Goal: Task Accomplishment & Management: Manage account settings

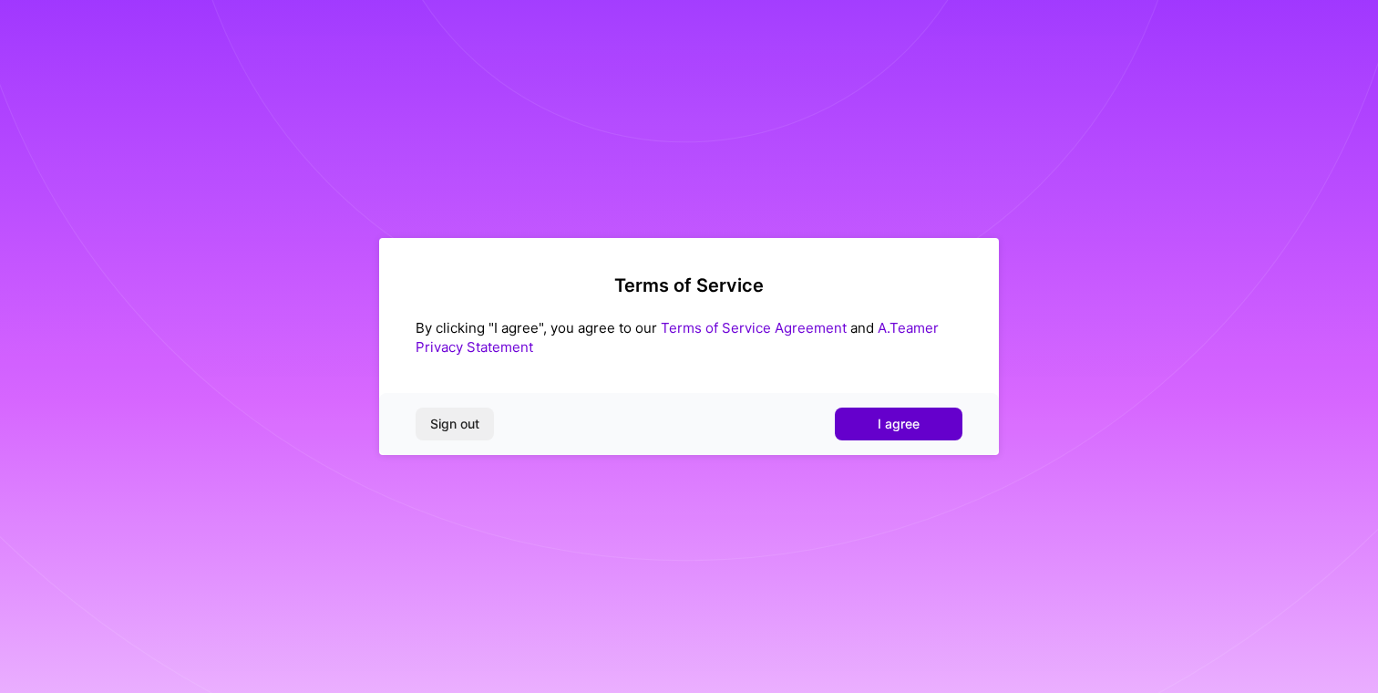
click at [884, 414] on button "I agree" at bounding box center [899, 423] width 128 height 33
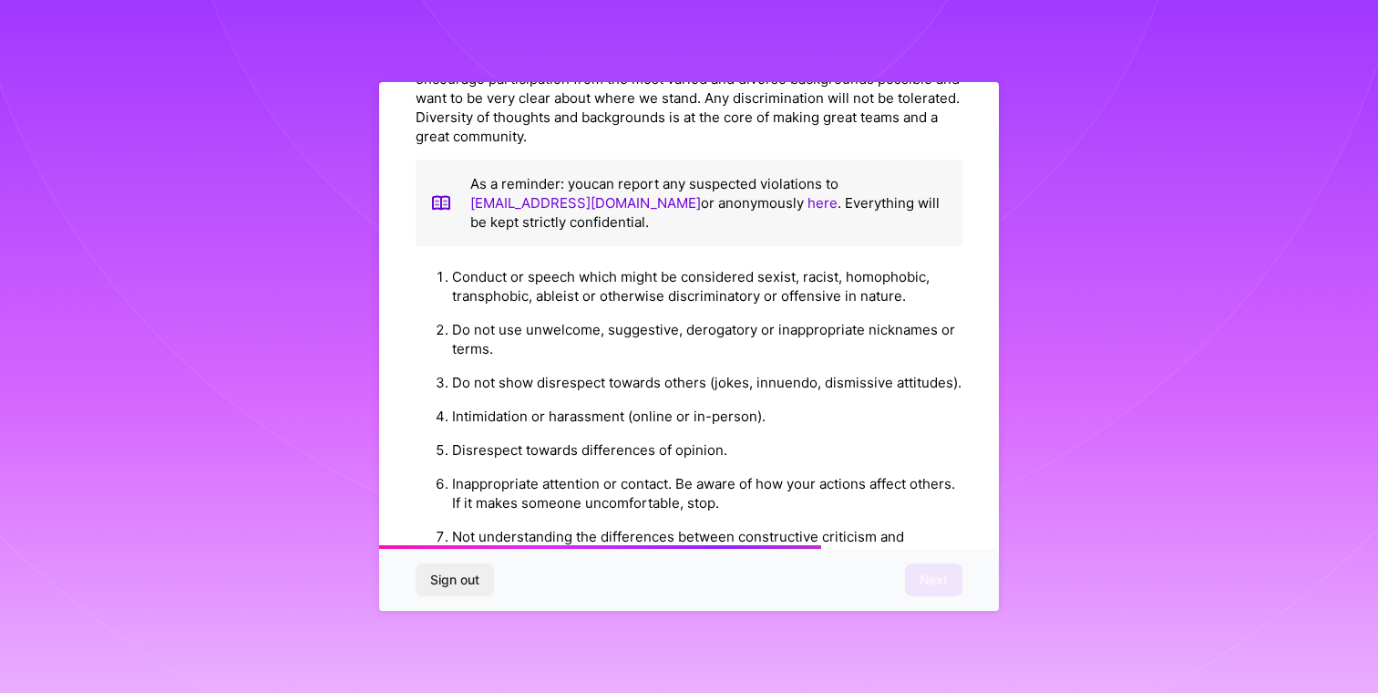
scroll to position [1978, 0]
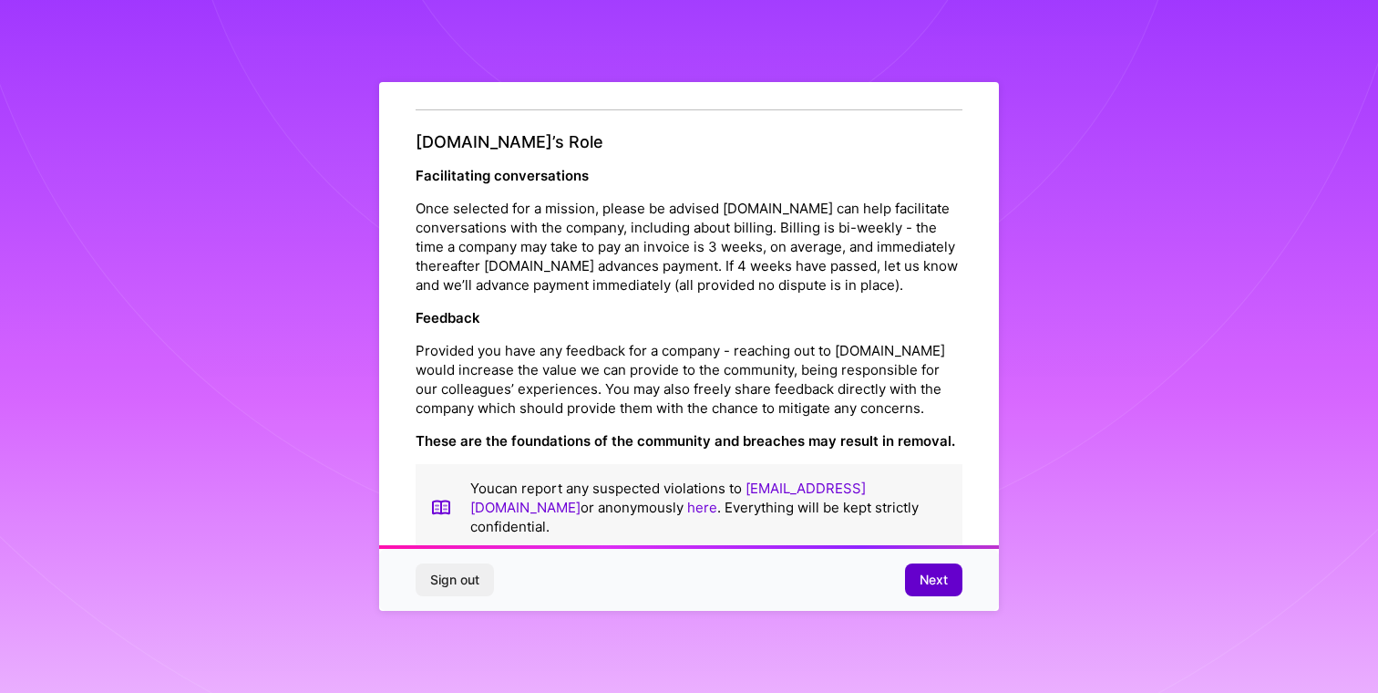
click at [921, 574] on span "Next" at bounding box center [933, 579] width 28 height 18
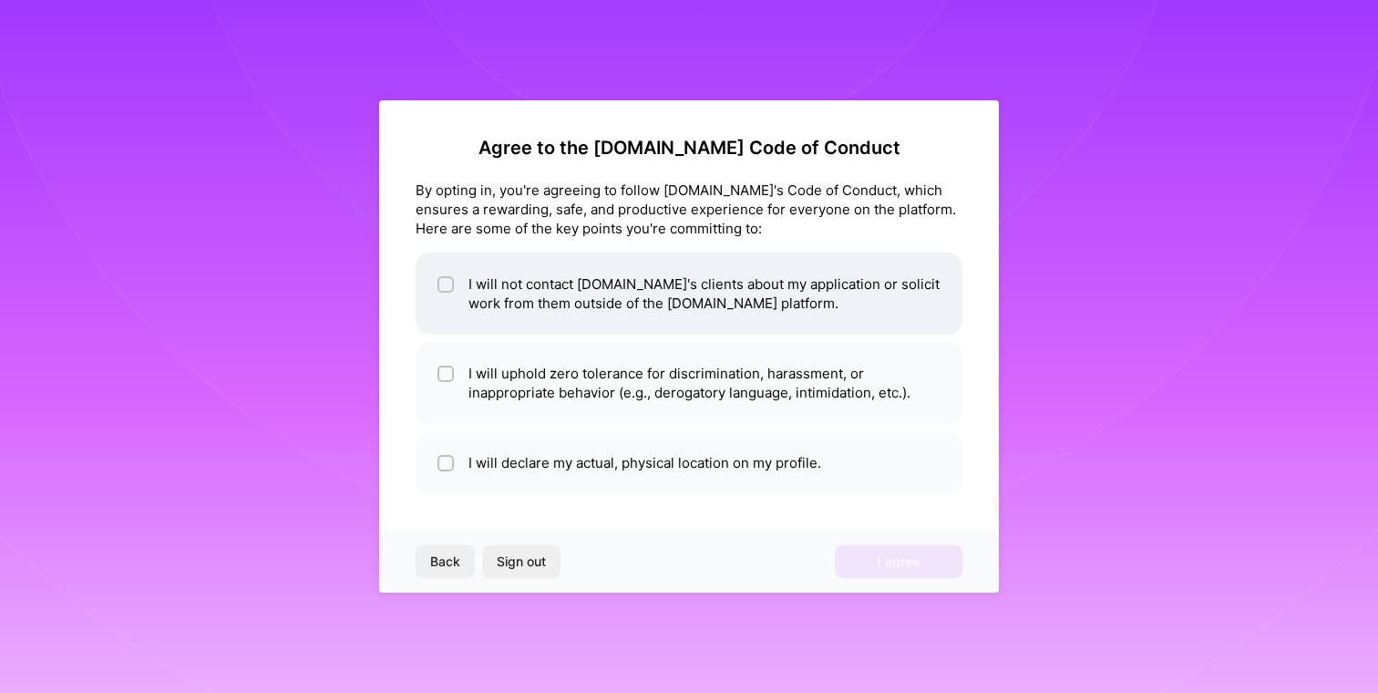
click at [590, 278] on li "I will not contact [DOMAIN_NAME]'s clients about my application or solicit work…" at bounding box center [689, 293] width 547 height 82
checkbox input "true"
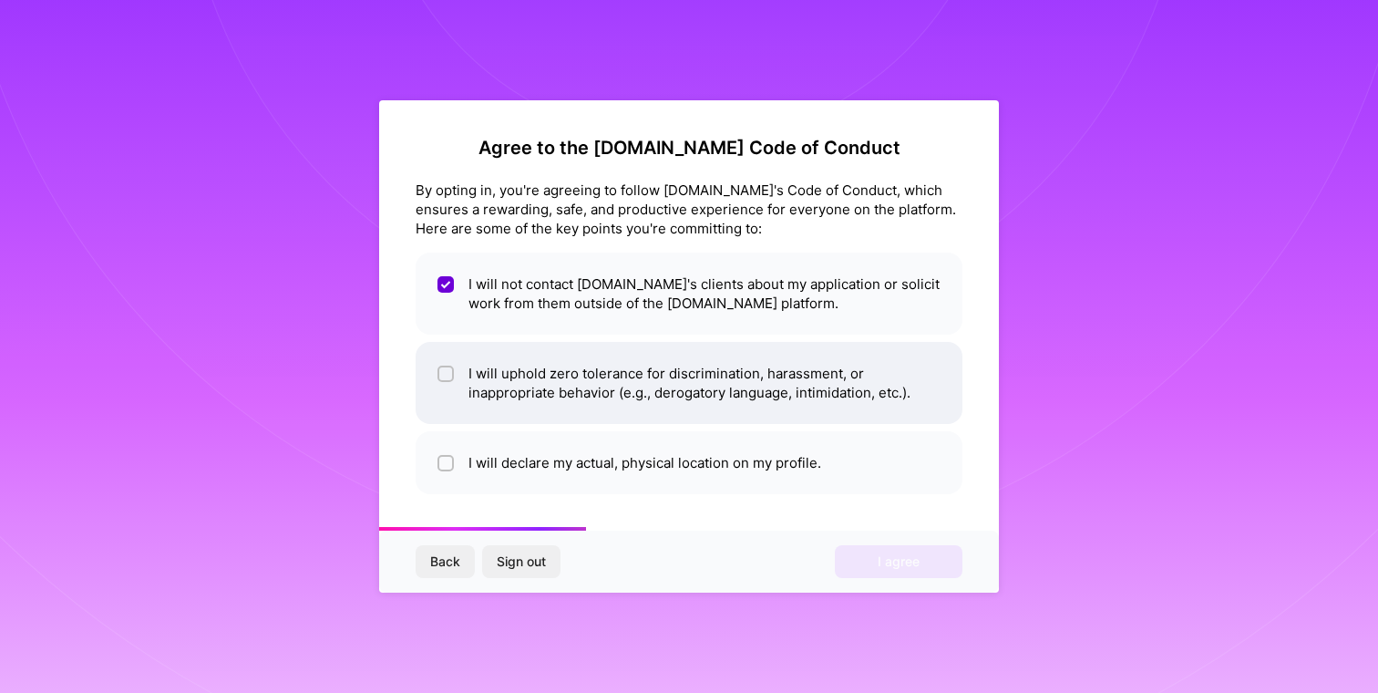
click at [586, 370] on li "I will uphold zero tolerance for discrimination, harassment, or inappropriate b…" at bounding box center [689, 383] width 547 height 82
checkbox input "true"
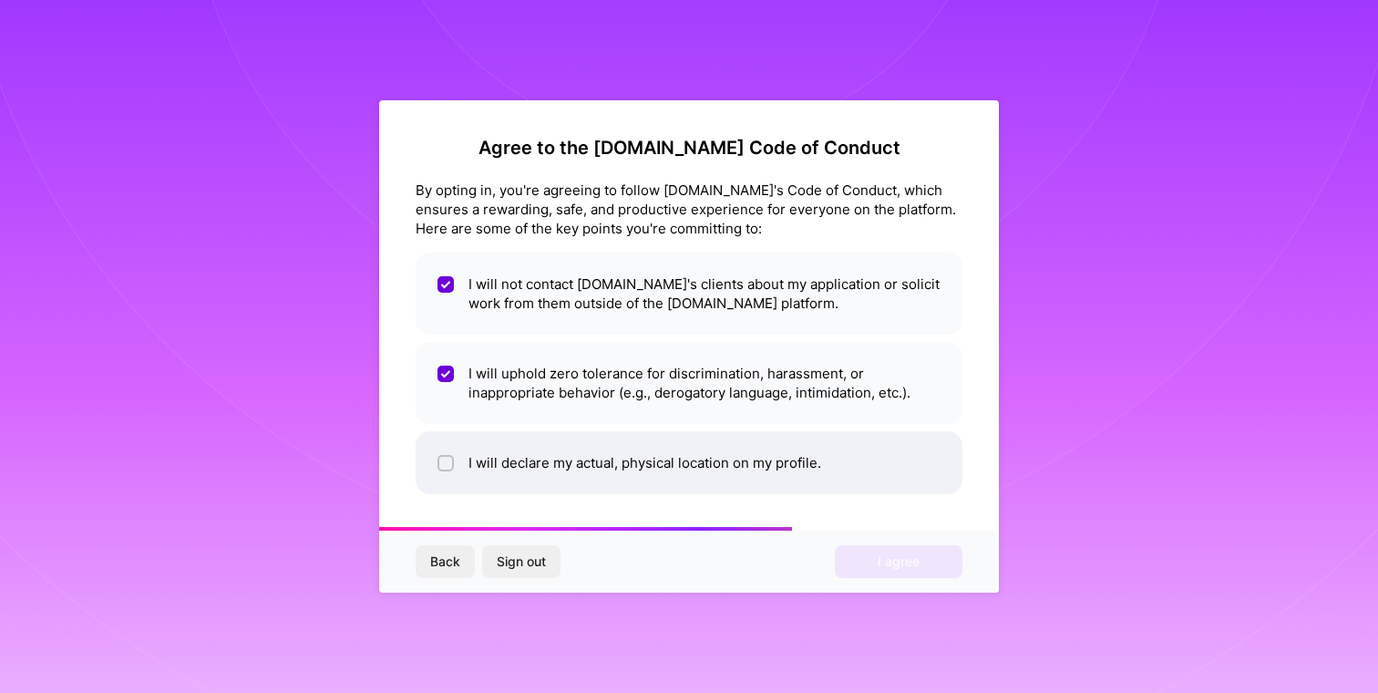
click at [583, 468] on li "I will declare my actual, physical location on my profile." at bounding box center [689, 462] width 547 height 63
checkbox input "true"
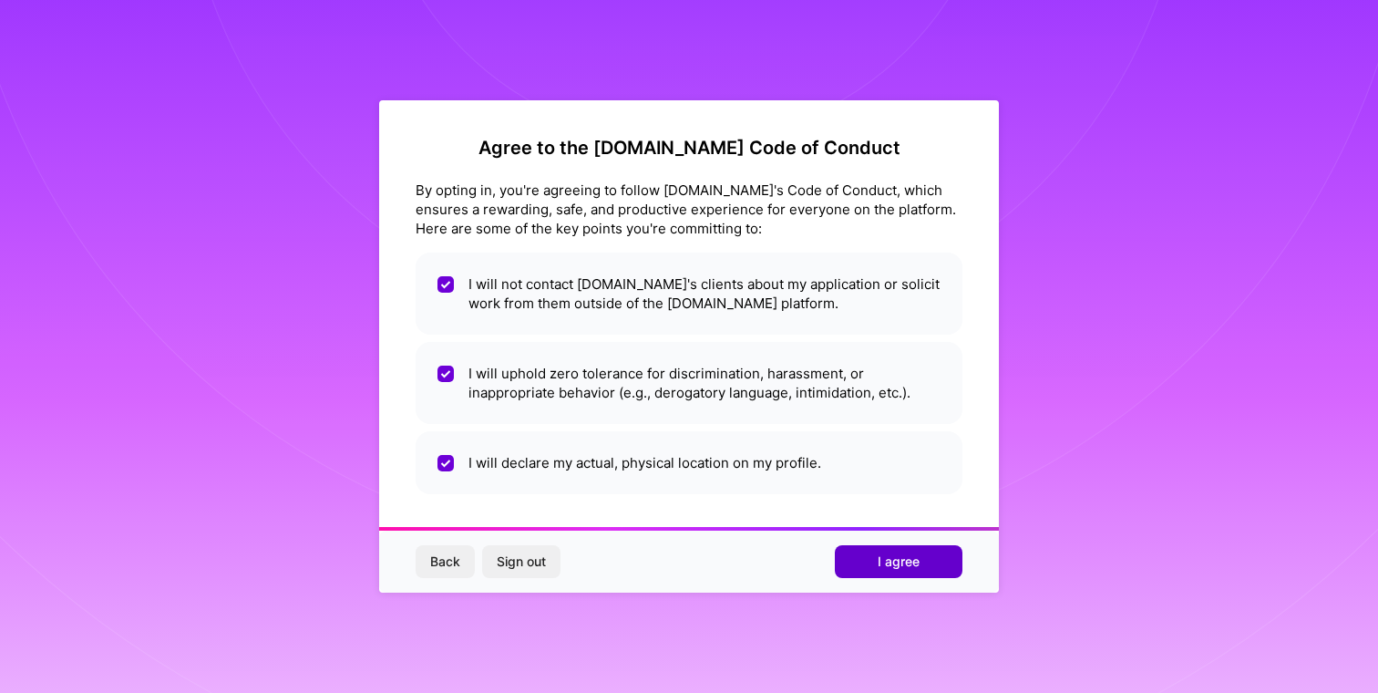
click at [904, 560] on span "I agree" at bounding box center [898, 561] width 42 height 18
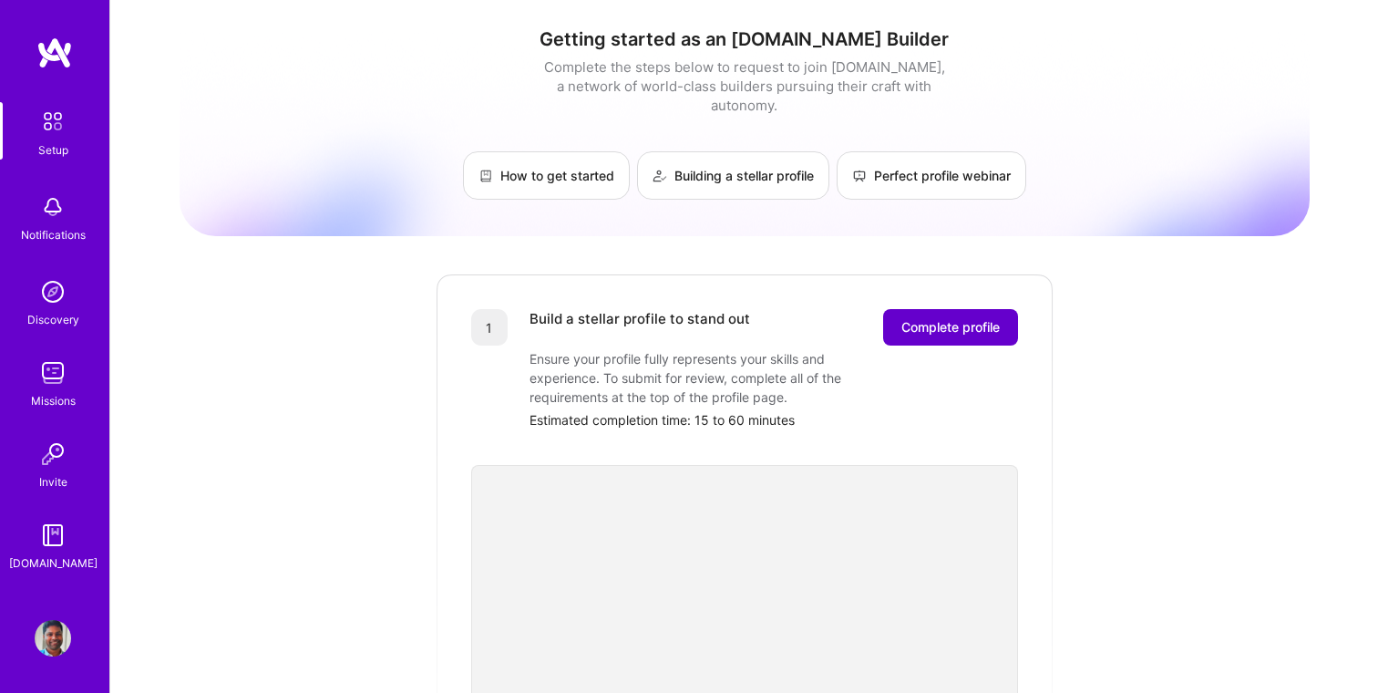
click at [971, 318] on span "Complete profile" at bounding box center [950, 327] width 98 height 18
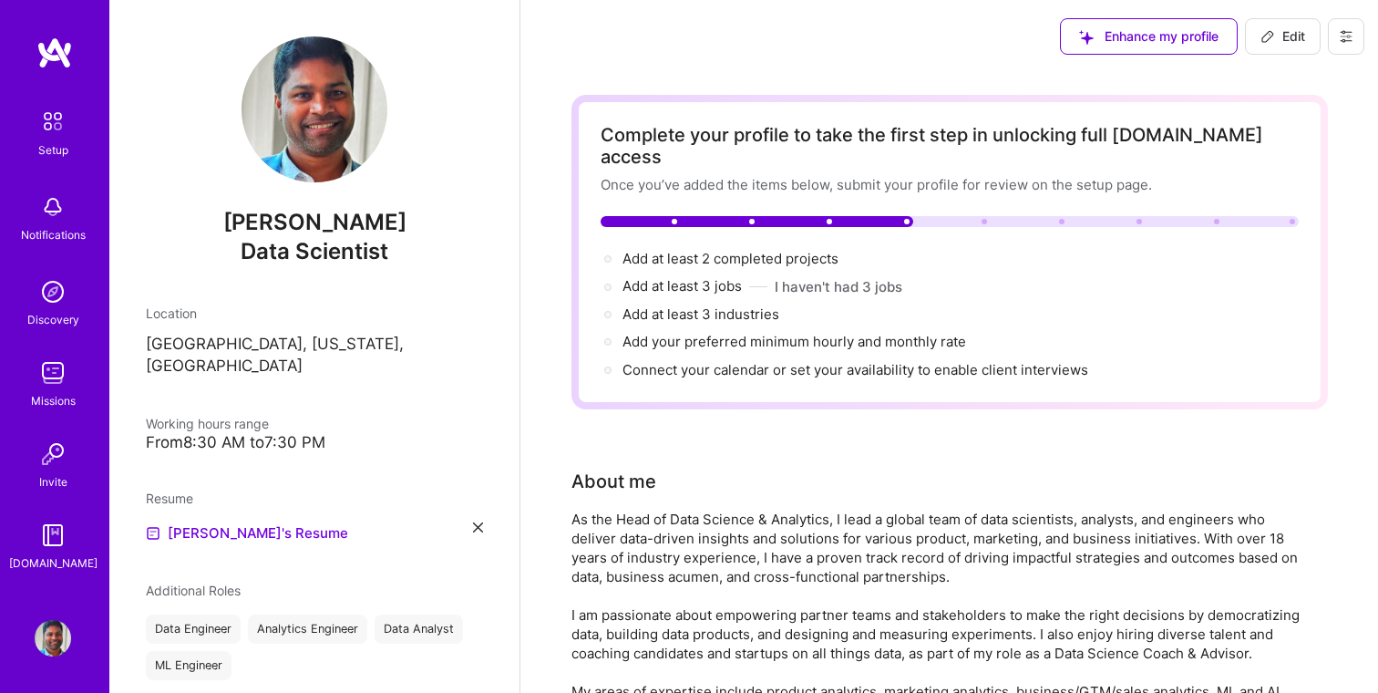
click at [1129, 31] on span "Enhance my profile" at bounding box center [1148, 36] width 139 height 18
click at [1287, 39] on span "Edit" at bounding box center [1282, 36] width 45 height 18
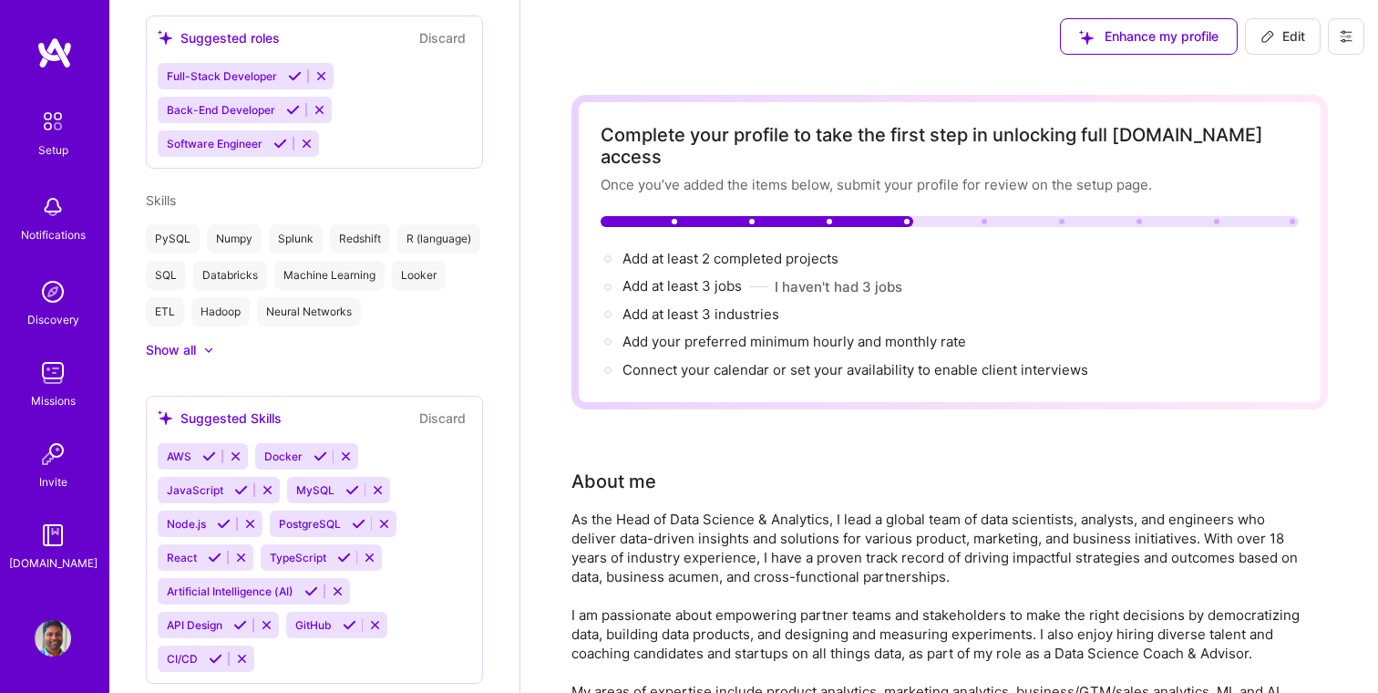
select select "US"
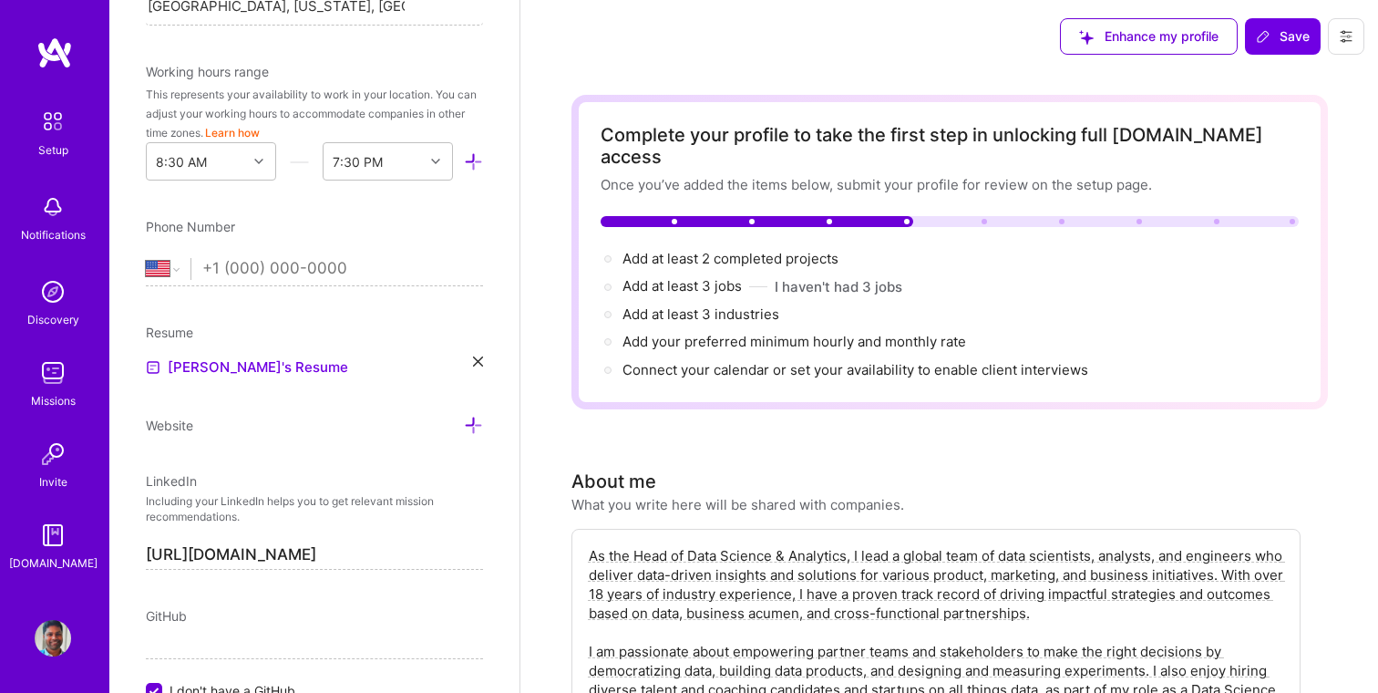
scroll to position [0, 0]
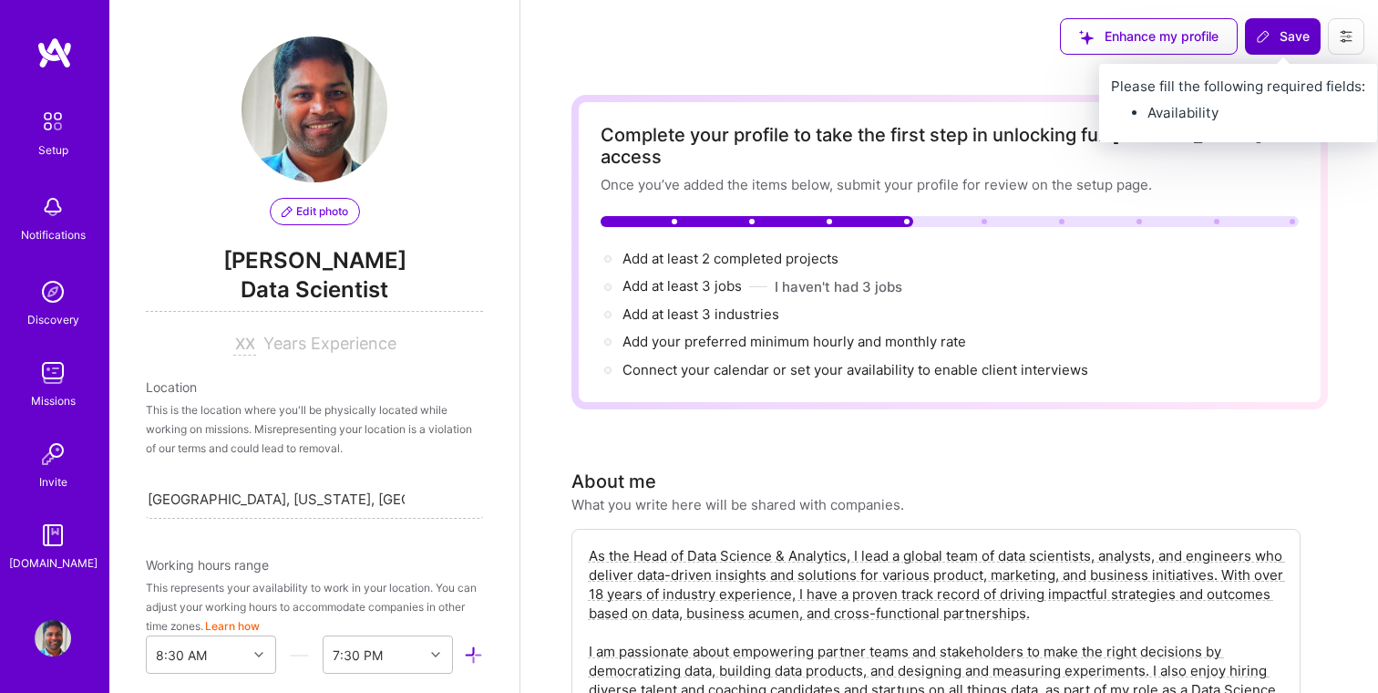
click at [1276, 46] on button "Save" at bounding box center [1283, 36] width 76 height 36
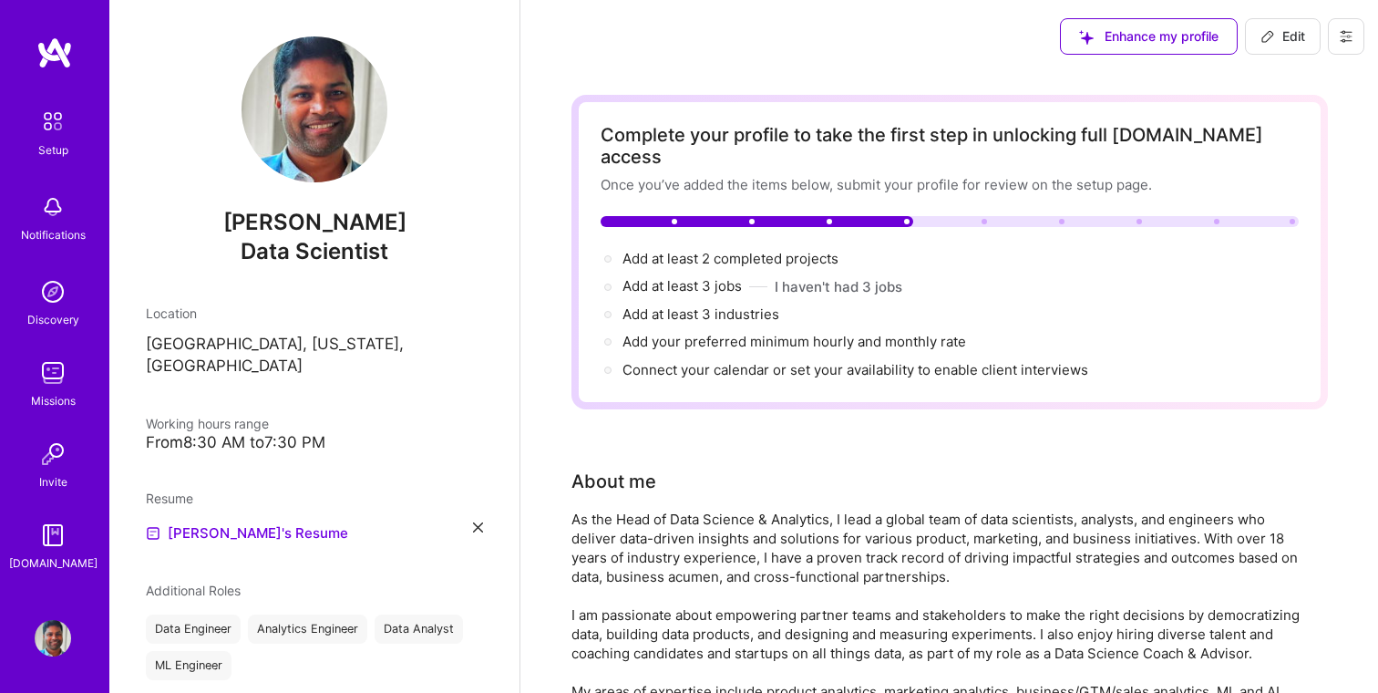
click at [901, 216] on div at bounding box center [756, 221] width 313 height 11
click at [789, 250] on span "Add at least 2 completed projects →" at bounding box center [738, 258] width 232 height 17
select select "US"
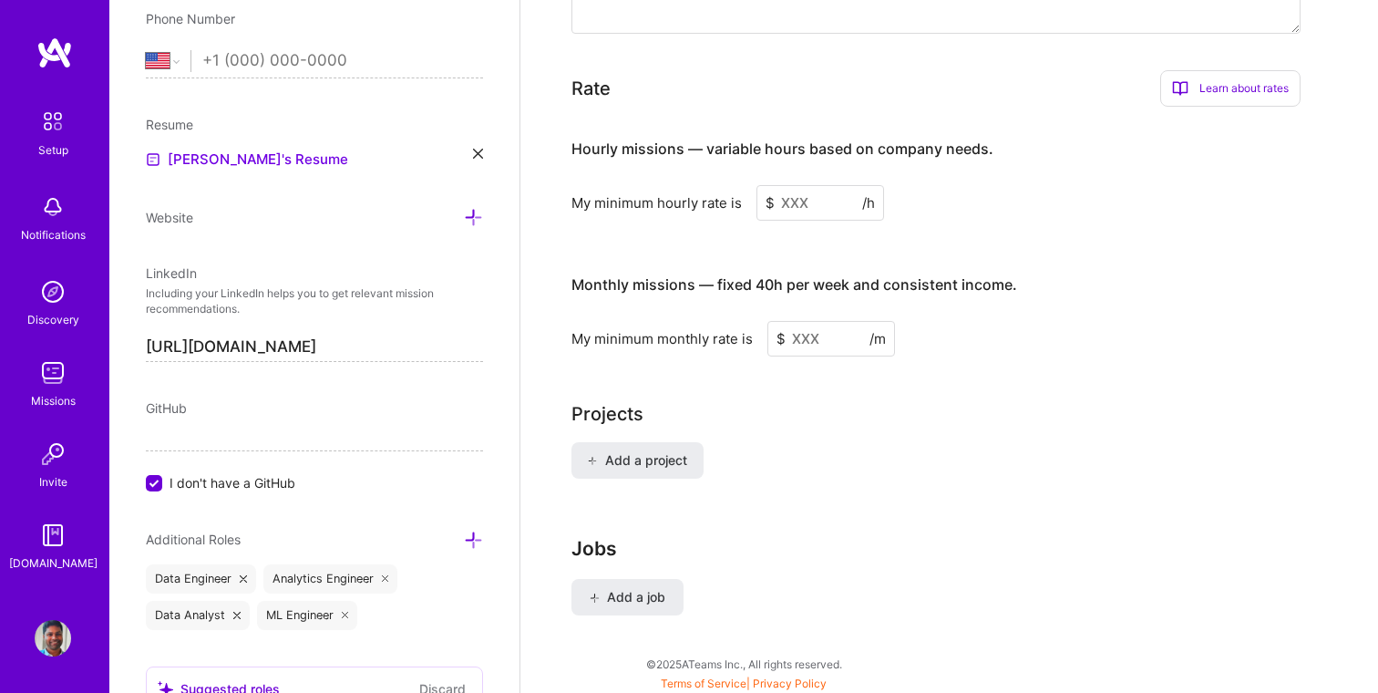
scroll to position [1178, 0]
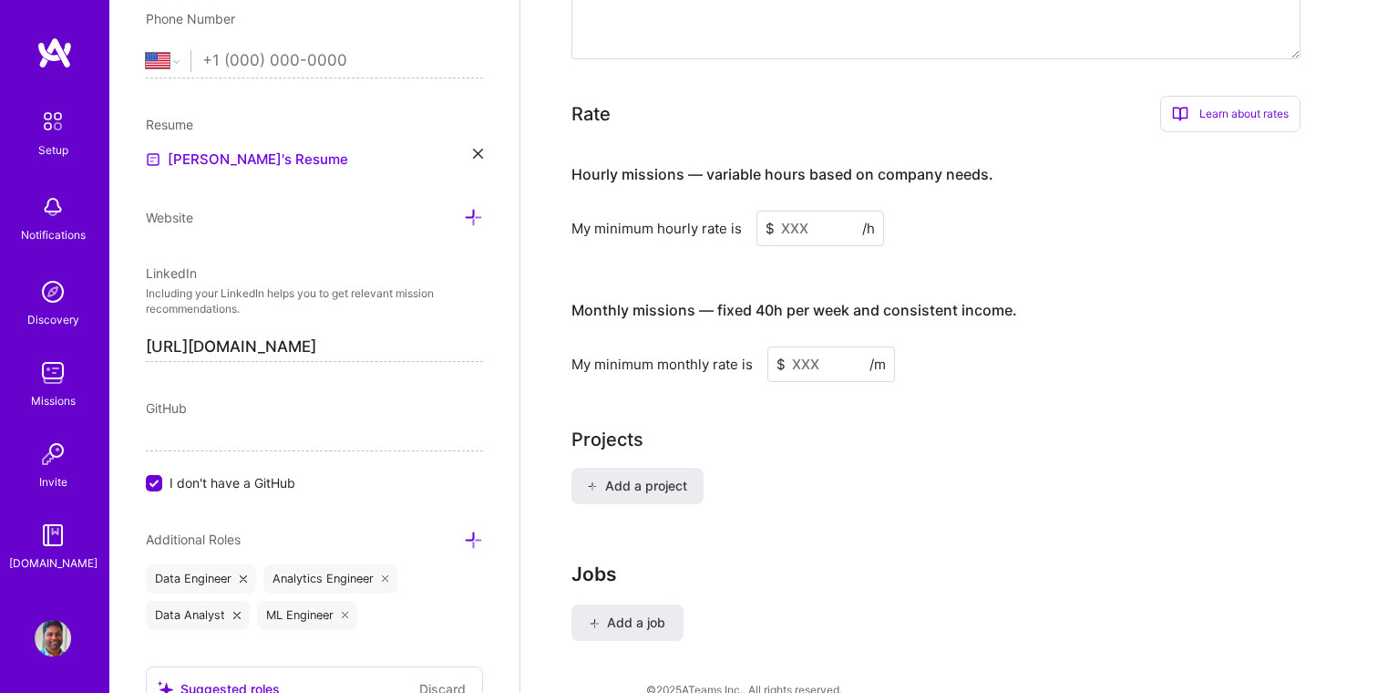
click at [795, 210] on input at bounding box center [820, 228] width 128 height 36
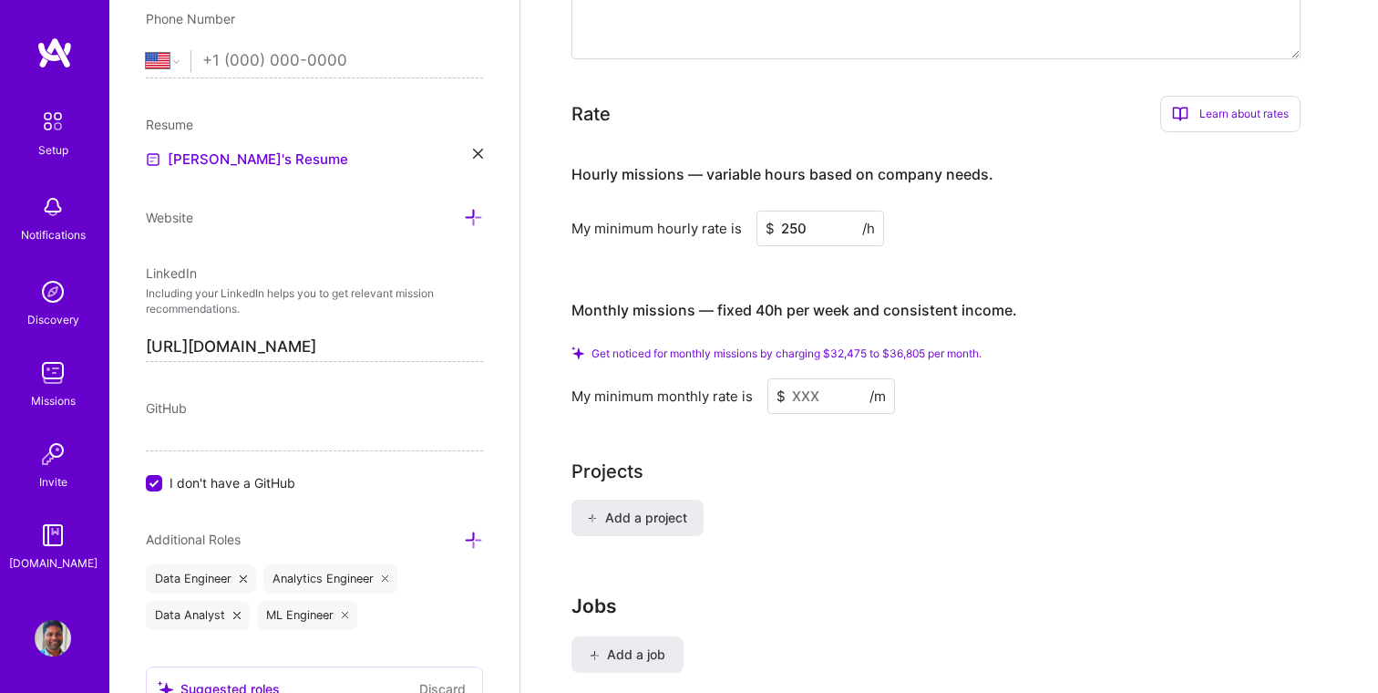
type input "250"
click at [814, 379] on input at bounding box center [831, 396] width 128 height 36
click at [822, 215] on input "250" at bounding box center [820, 228] width 128 height 36
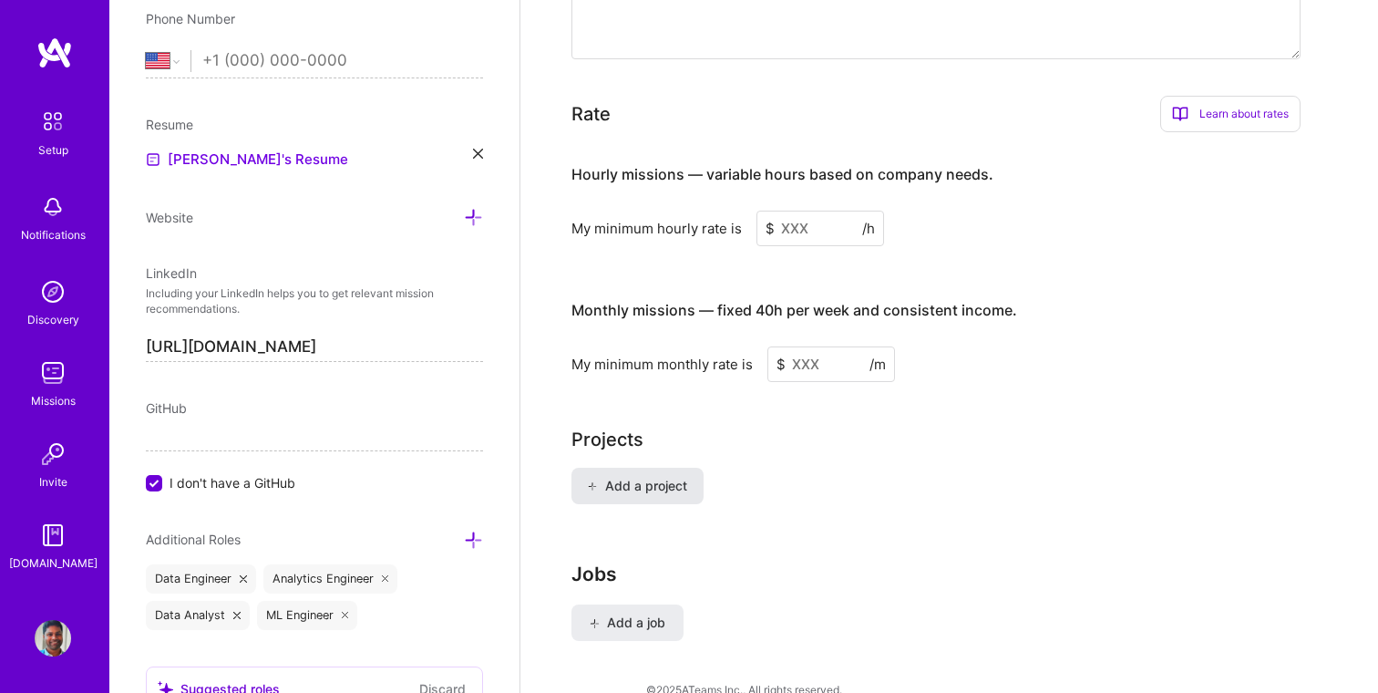
click at [682, 477] on span "Add a project" at bounding box center [636, 486] width 99 height 18
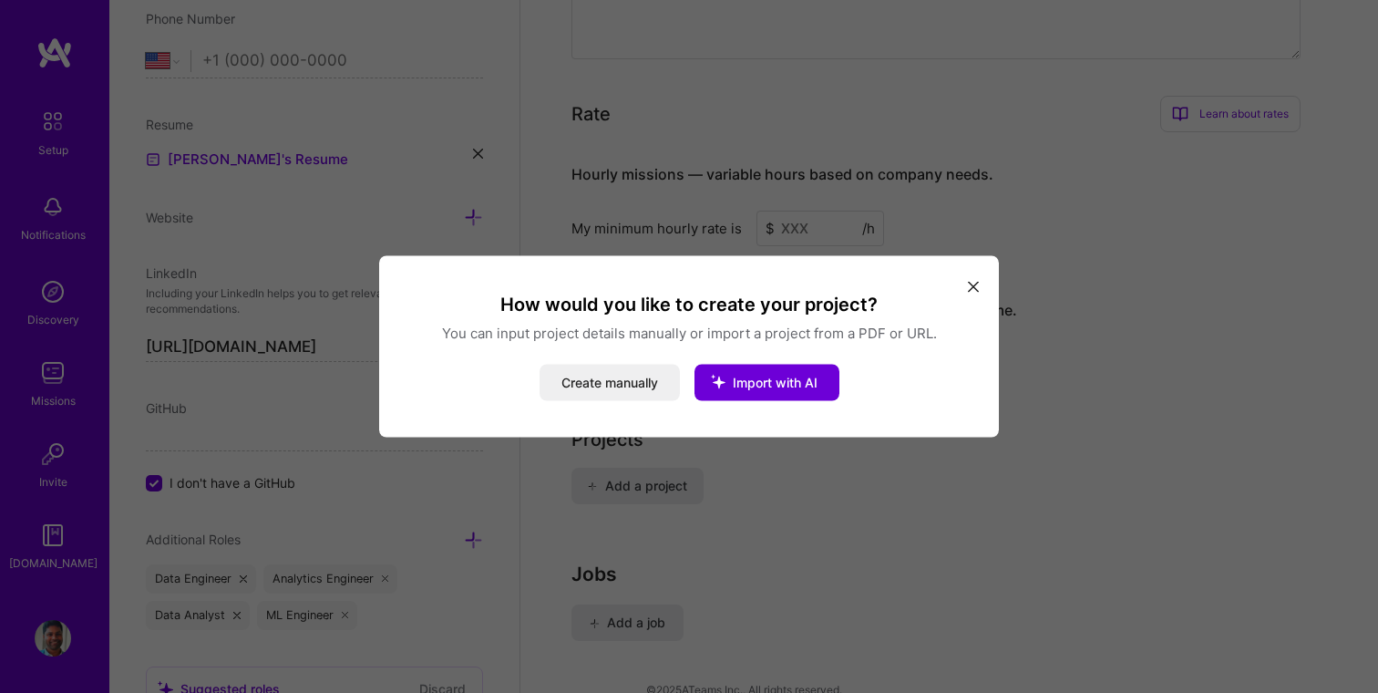
click at [979, 288] on button "modal" at bounding box center [973, 286] width 22 height 30
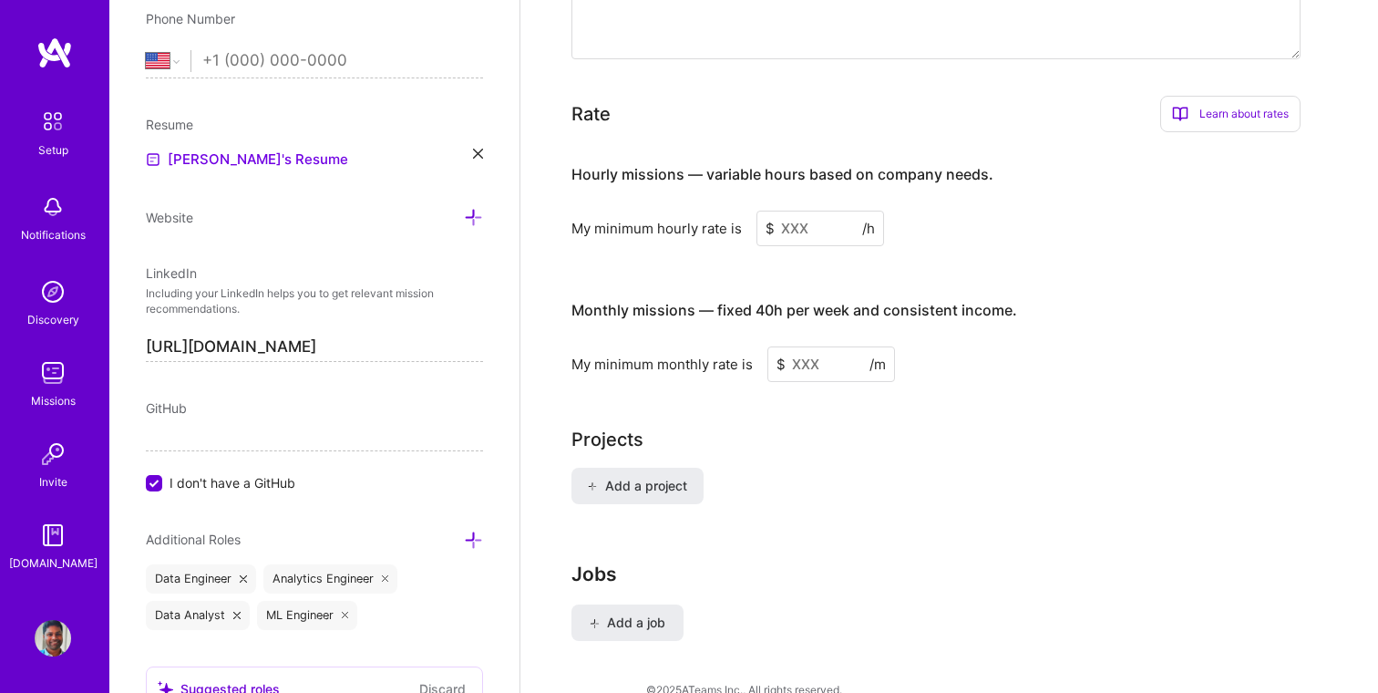
scroll to position [1265, 0]
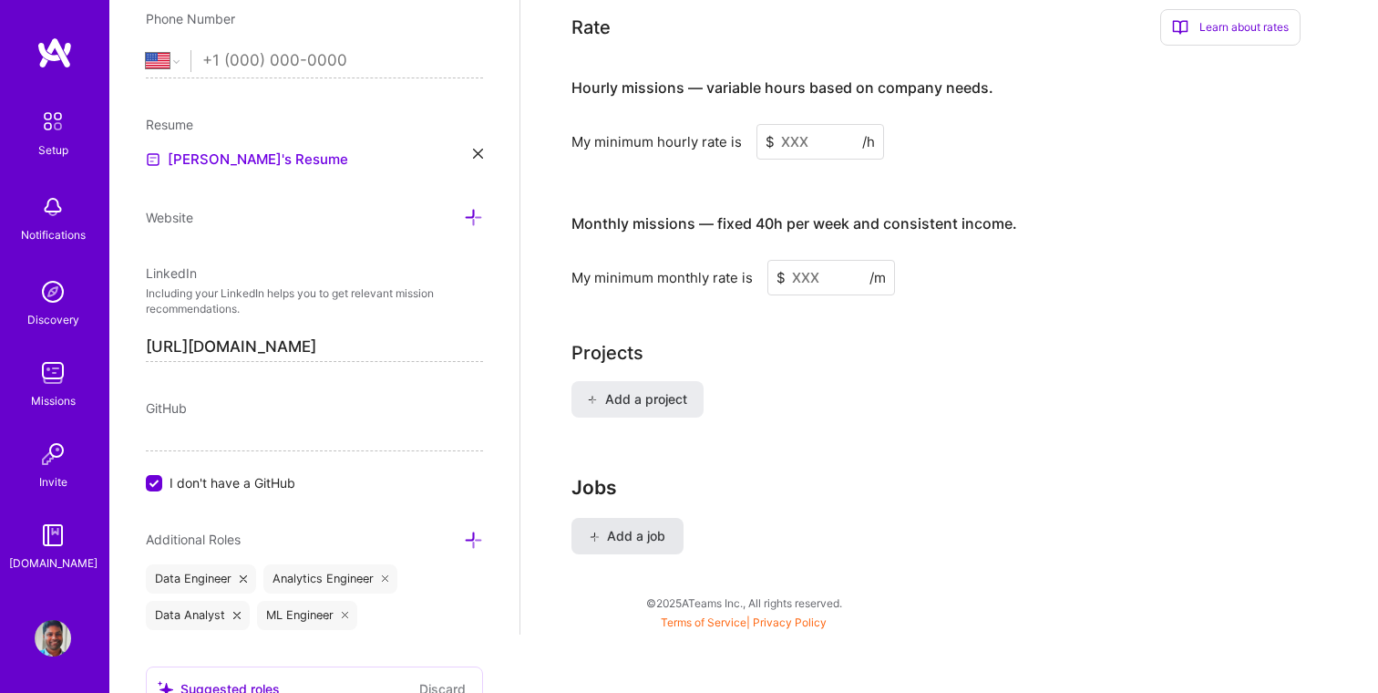
click at [628, 527] on span "Add a job" at bounding box center [628, 536] width 76 height 18
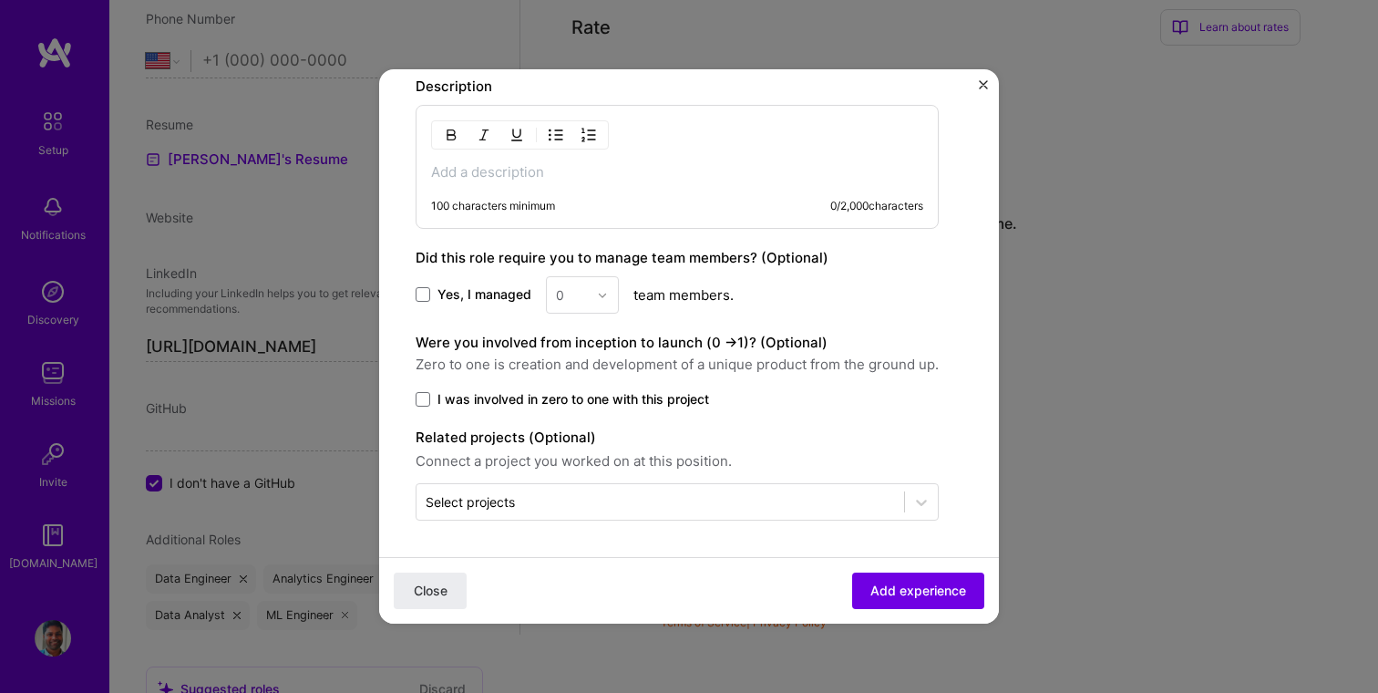
scroll to position [0, 0]
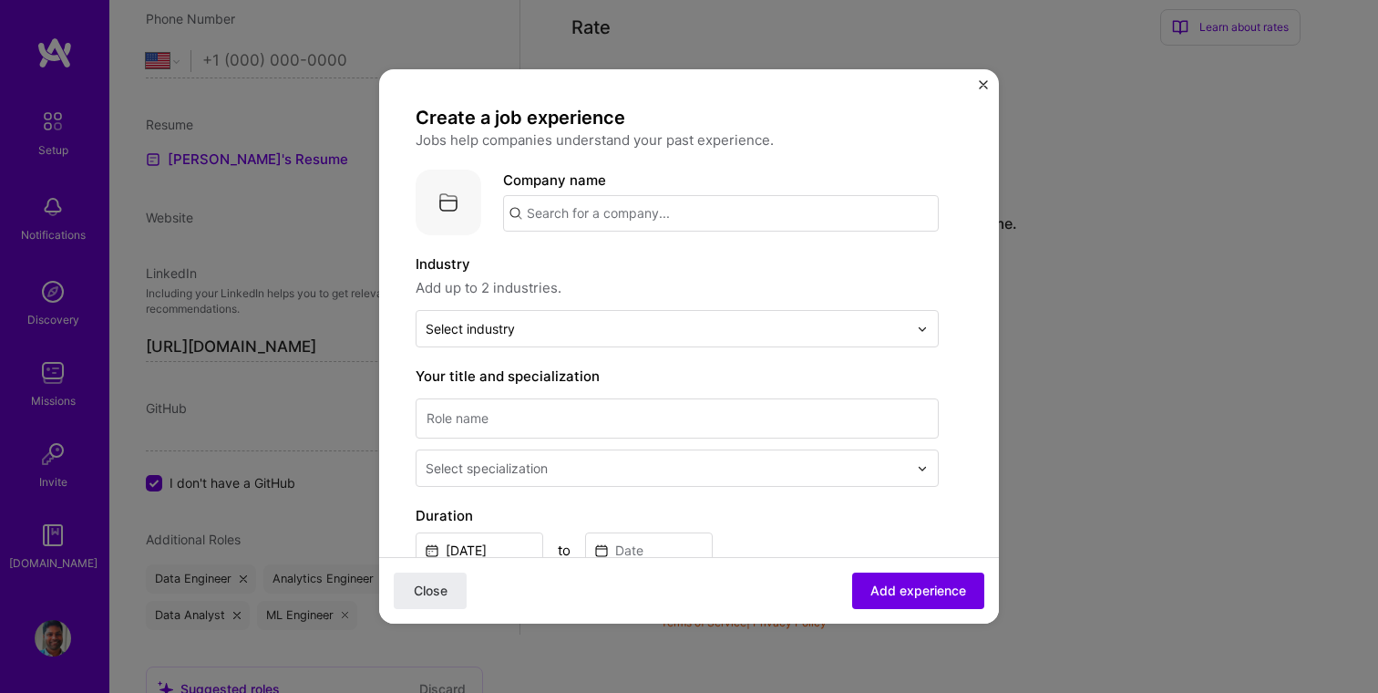
click at [978, 83] on div "Create a job experience Jobs help companies understand your past experience. Co…" at bounding box center [689, 346] width 620 height 554
click at [985, 85] on img "Close" at bounding box center [983, 84] width 9 height 9
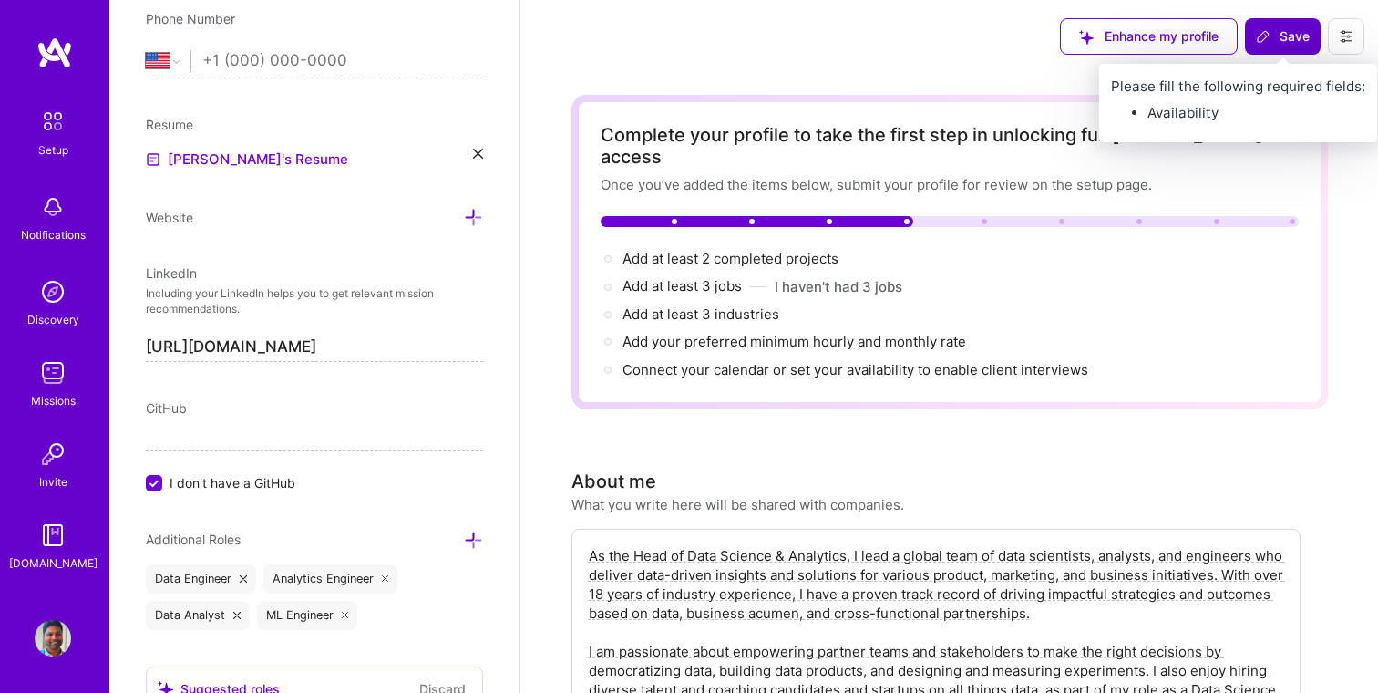
click at [1291, 39] on span "Save" at bounding box center [1283, 36] width 54 height 18
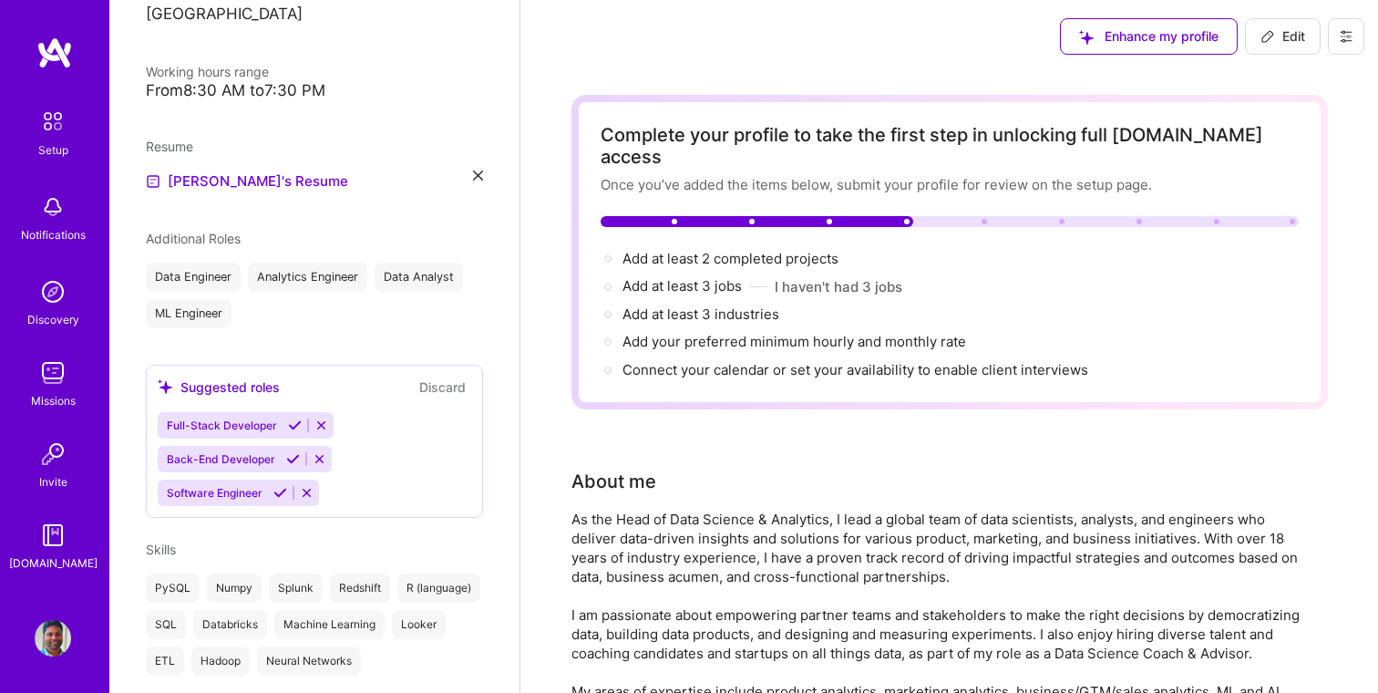
scroll to position [144, 0]
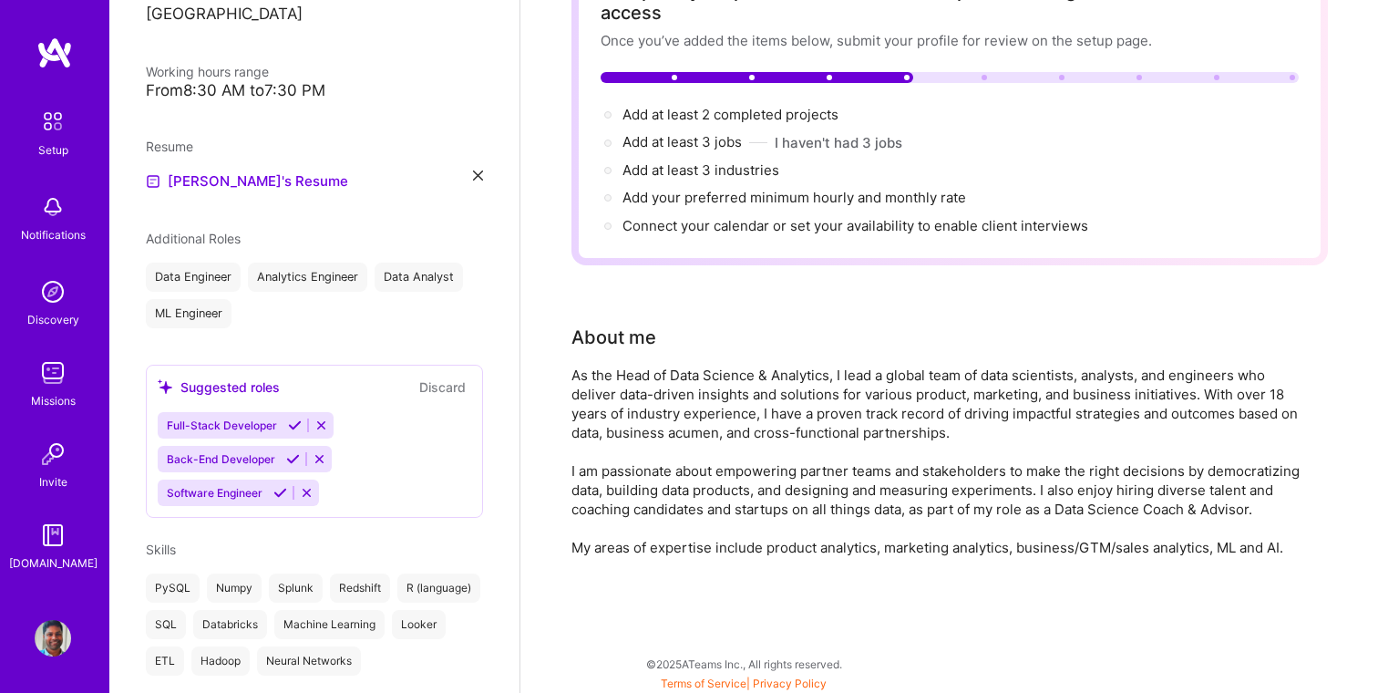
click at [57, 115] on img at bounding box center [53, 121] width 38 height 38
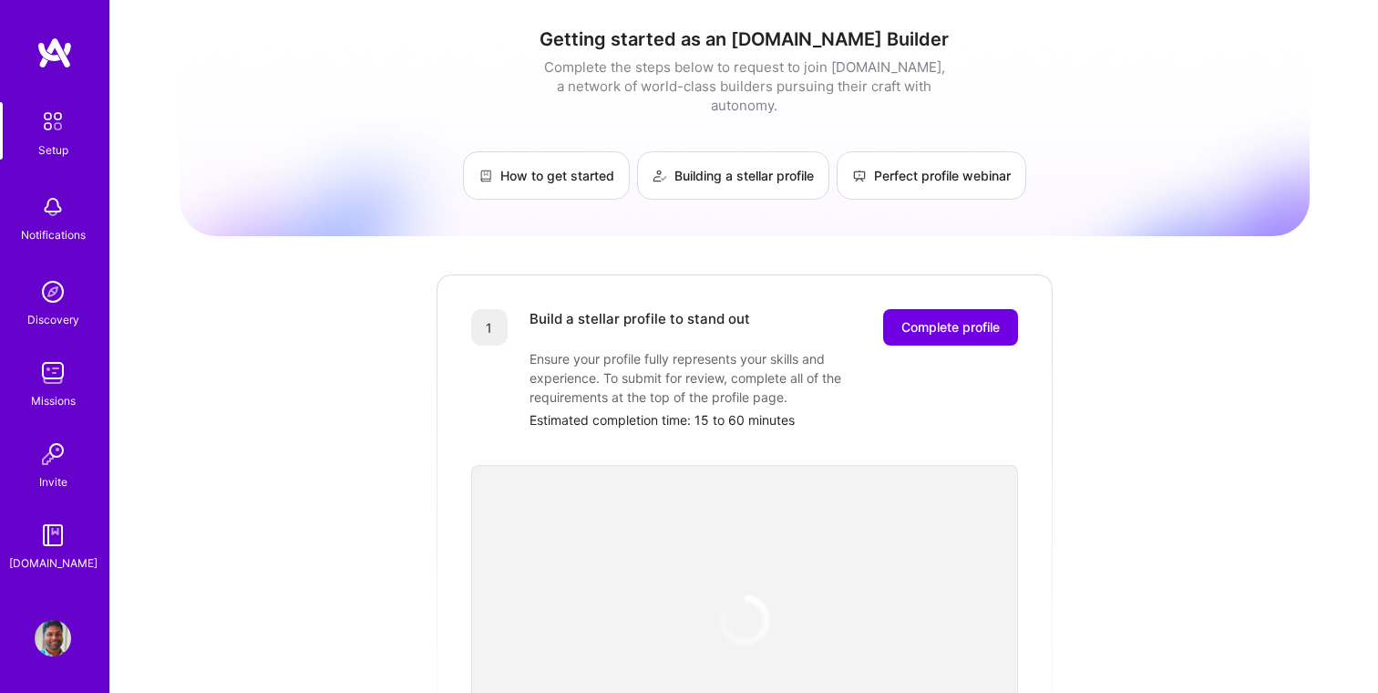
click at [43, 227] on div "Notifications" at bounding box center [53, 234] width 65 height 19
